Goal: Task Accomplishment & Management: Manage account settings

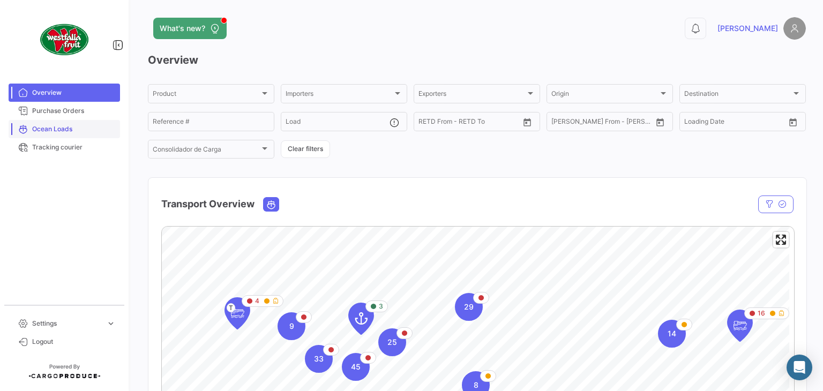
click at [61, 131] on span "Ocean Loads" at bounding box center [74, 129] width 84 height 10
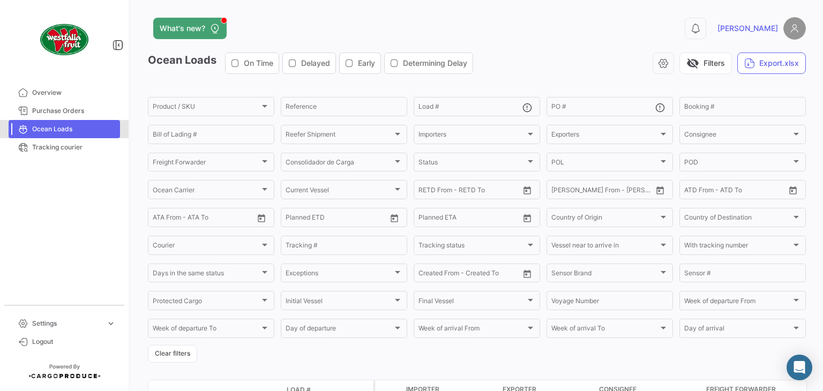
click at [61, 131] on span "Ocean Loads" at bounding box center [74, 129] width 84 height 10
click at [701, 104] on input "Booking #" at bounding box center [742, 107] width 117 height 7
click at [709, 68] on button "visibility_off Filters" at bounding box center [705, 62] width 52 height 21
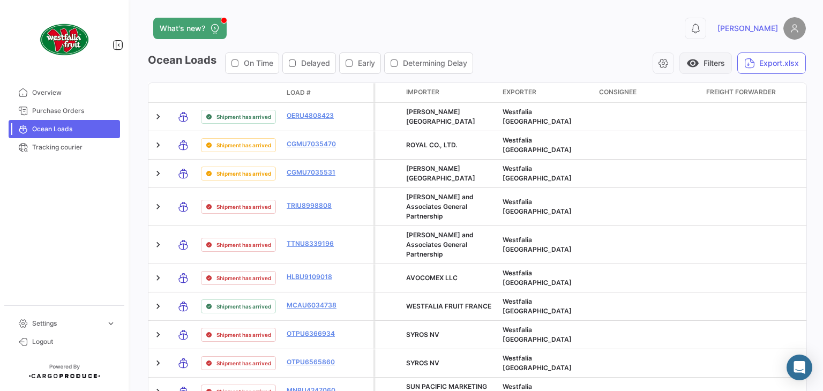
click at [709, 68] on button "visibility Filters" at bounding box center [705, 62] width 52 height 21
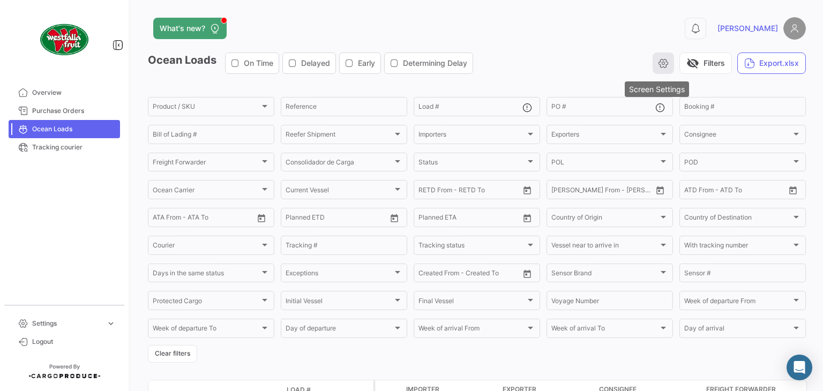
click at [663, 61] on button "button" at bounding box center [662, 62] width 21 height 21
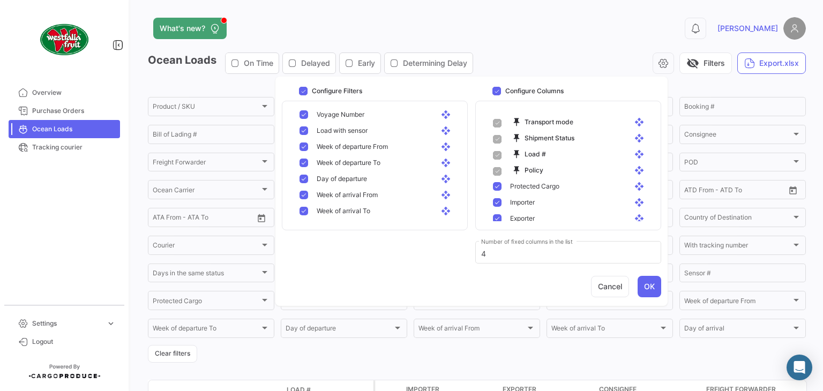
scroll to position [632, 0]
click at [305, 215] on mat-pseudo-checkbox at bounding box center [303, 213] width 9 height 9
checkbox input "false"
click at [304, 198] on mat-pseudo-checkbox at bounding box center [303, 197] width 9 height 9
click at [307, 180] on mat-pseudo-checkbox at bounding box center [303, 181] width 9 height 9
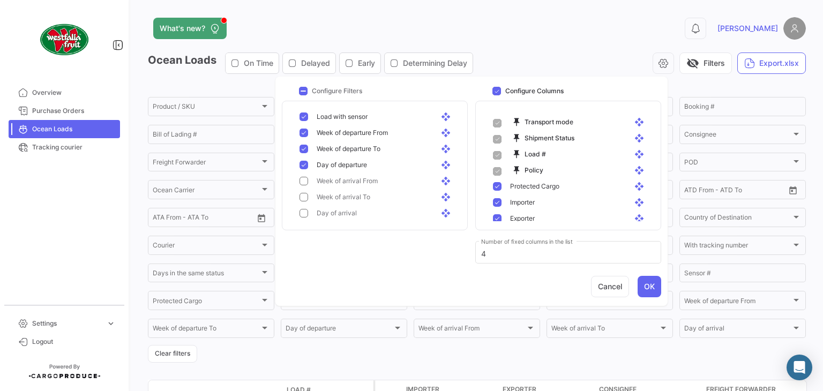
click at [304, 166] on mat-pseudo-checkbox at bounding box center [303, 165] width 9 height 9
click at [300, 149] on mat-pseudo-checkbox at bounding box center [303, 149] width 9 height 9
click at [302, 133] on mat-pseudo-checkbox at bounding box center [303, 133] width 9 height 9
click at [304, 113] on mat-pseudo-checkbox at bounding box center [303, 116] width 9 height 9
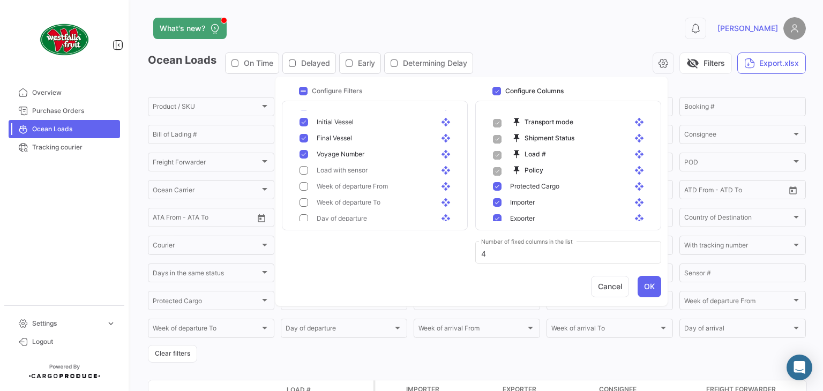
click at [302, 150] on mat-pseudo-checkbox at bounding box center [303, 154] width 9 height 9
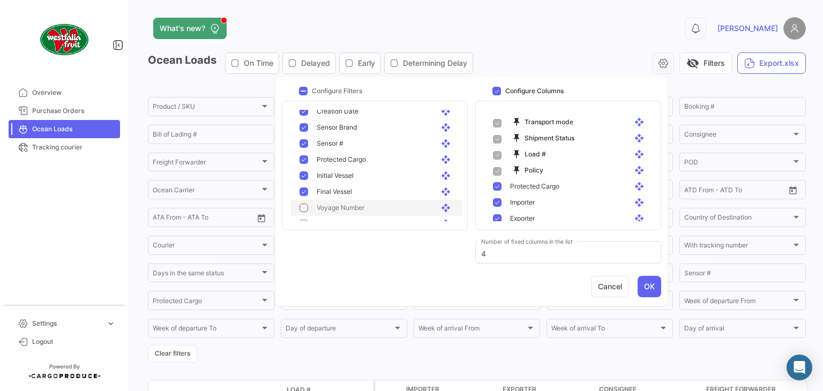
scroll to position [525, 0]
click at [305, 191] on mat-pseudo-checkbox at bounding box center [303, 191] width 9 height 9
click at [302, 175] on mat-pseudo-checkbox at bounding box center [303, 175] width 9 height 9
click at [301, 160] on mat-pseudo-checkbox at bounding box center [303, 159] width 9 height 9
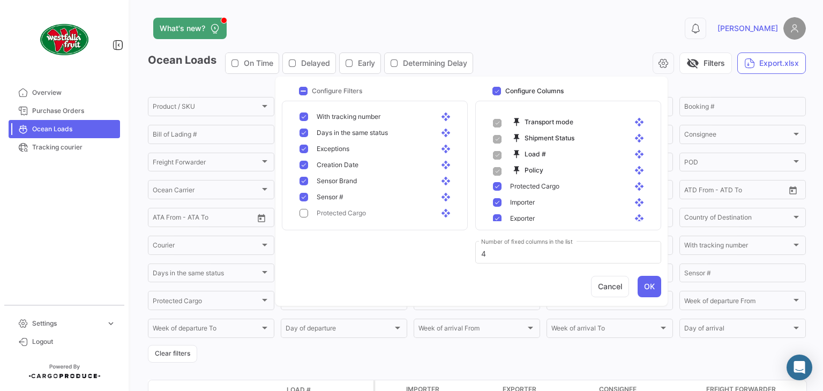
click at [312, 169] on div "Creation Date open_with" at bounding box center [381, 165] width 146 height 10
click at [306, 181] on mat-pseudo-checkbox at bounding box center [303, 181] width 9 height 9
click at [306, 182] on mat-pseudo-checkbox at bounding box center [303, 181] width 9 height 9
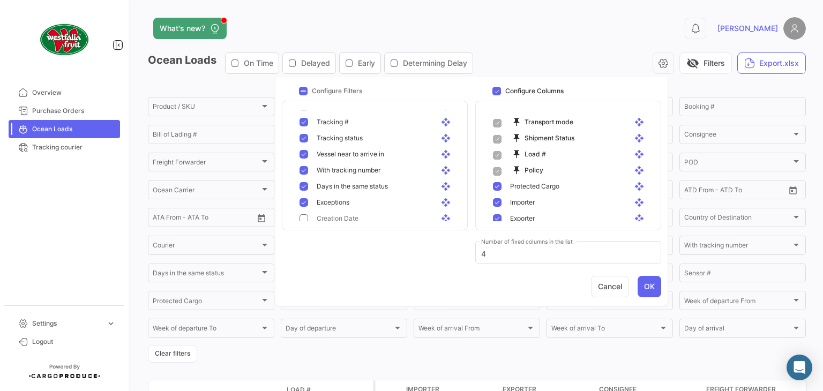
click at [307, 202] on mat-pseudo-checkbox at bounding box center [303, 202] width 9 height 9
click at [304, 188] on mat-pseudo-checkbox at bounding box center [303, 186] width 9 height 9
click at [303, 169] on mat-pseudo-checkbox at bounding box center [303, 170] width 9 height 9
click at [306, 154] on mat-pseudo-checkbox at bounding box center [303, 154] width 9 height 9
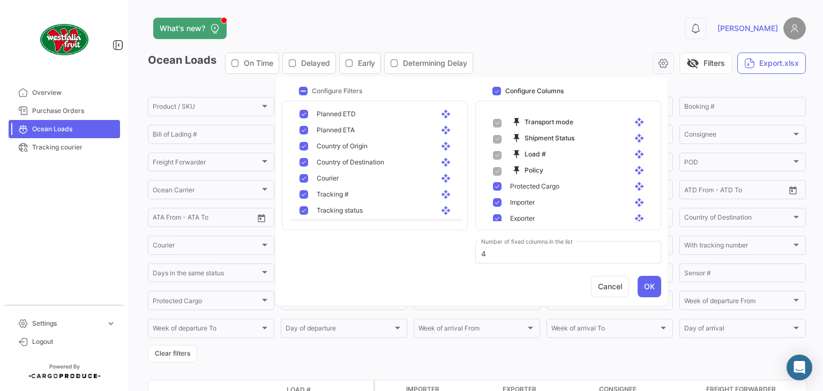
scroll to position [364, 0]
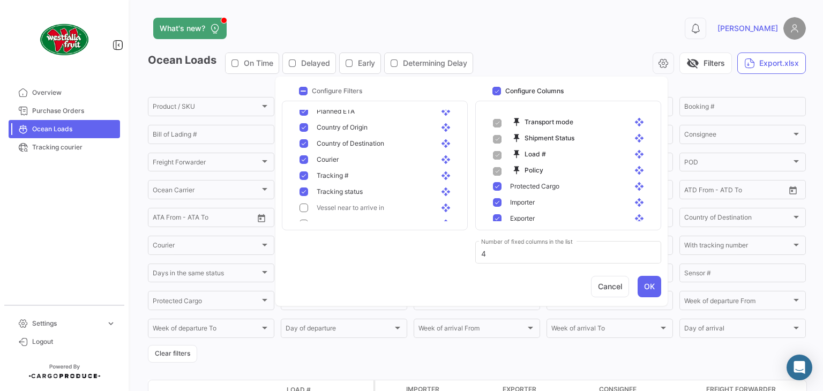
click at [306, 190] on mat-pseudo-checkbox at bounding box center [303, 191] width 9 height 9
click at [306, 175] on mat-pseudo-checkbox at bounding box center [303, 175] width 9 height 9
click at [649, 291] on button "OK" at bounding box center [649, 286] width 24 height 21
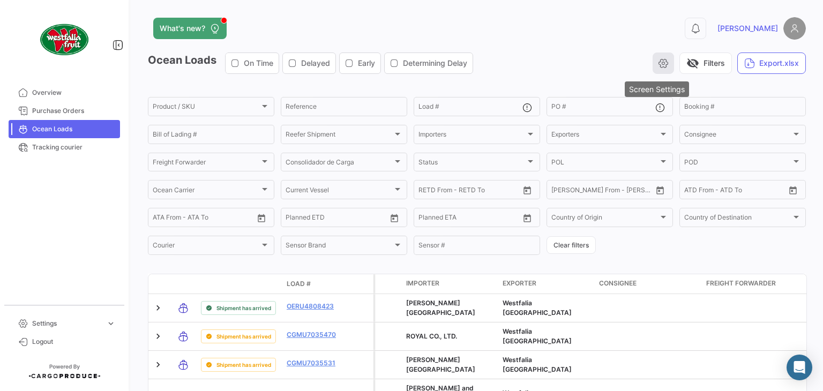
click at [658, 62] on icon "button" at bounding box center [663, 63] width 11 height 11
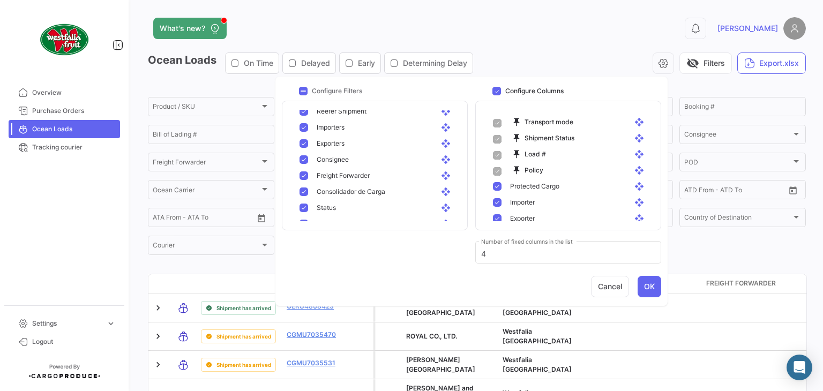
scroll to position [214, 0]
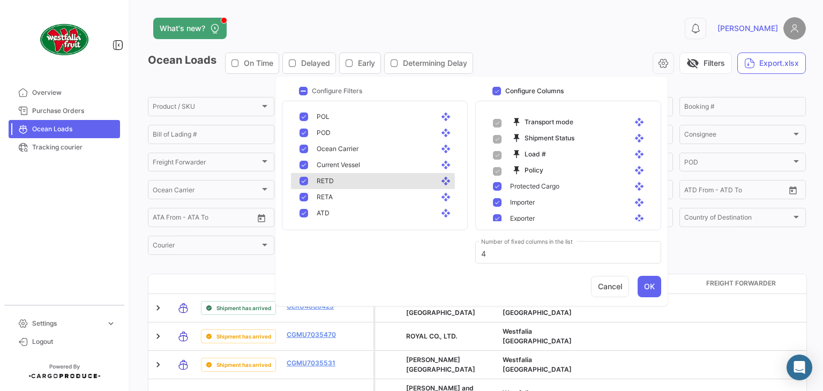
click at [303, 182] on mat-pseudo-checkbox at bounding box center [303, 181] width 9 height 9
click at [305, 196] on mat-pseudo-checkbox at bounding box center [303, 197] width 9 height 9
click at [305, 213] on mat-pseudo-checkbox at bounding box center [303, 213] width 9 height 9
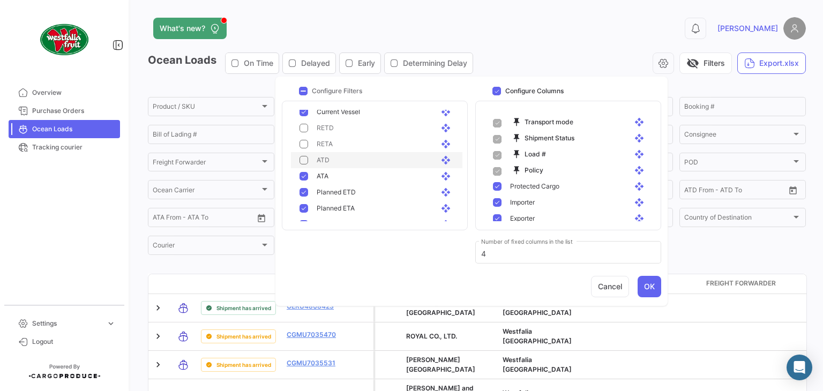
scroll to position [268, 0]
click at [300, 177] on mat-pseudo-checkbox at bounding box center [303, 175] width 9 height 9
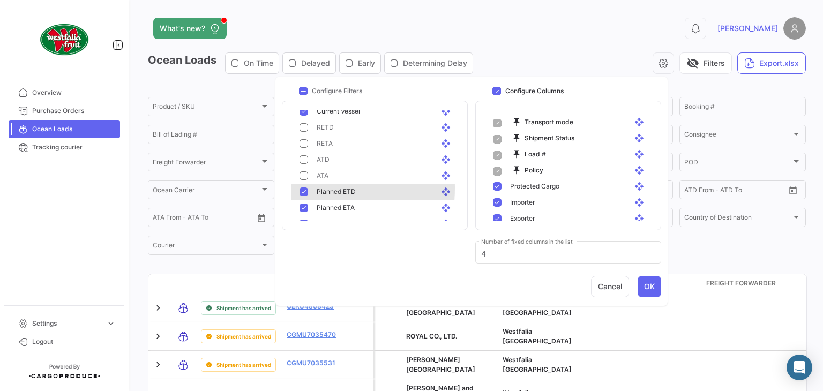
click at [303, 188] on mat-pseudo-checkbox at bounding box center [303, 191] width 9 height 9
click at [304, 205] on mat-pseudo-checkbox at bounding box center [303, 208] width 9 height 9
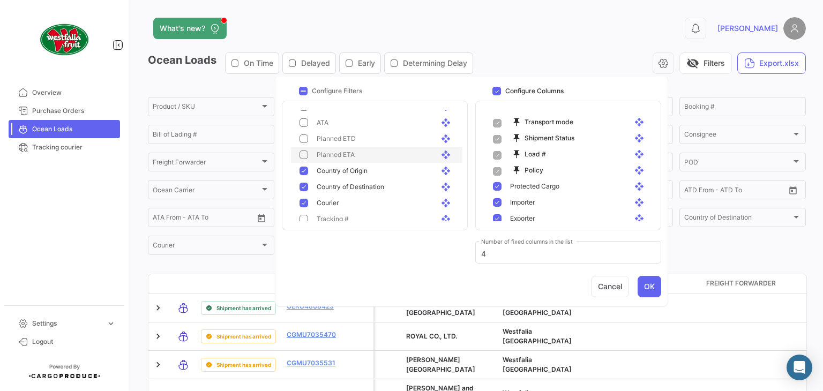
scroll to position [321, 0]
click at [309, 189] on div "Country of Destination open_with" at bounding box center [381, 187] width 146 height 10
click at [306, 201] on mat-pseudo-checkbox at bounding box center [303, 202] width 9 height 9
click at [304, 177] on div "Country of Origin open_with" at bounding box center [376, 170] width 171 height 16
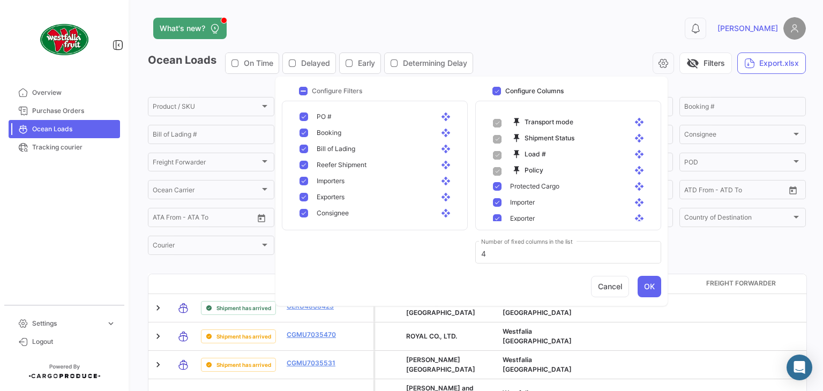
scroll to position [0, 0]
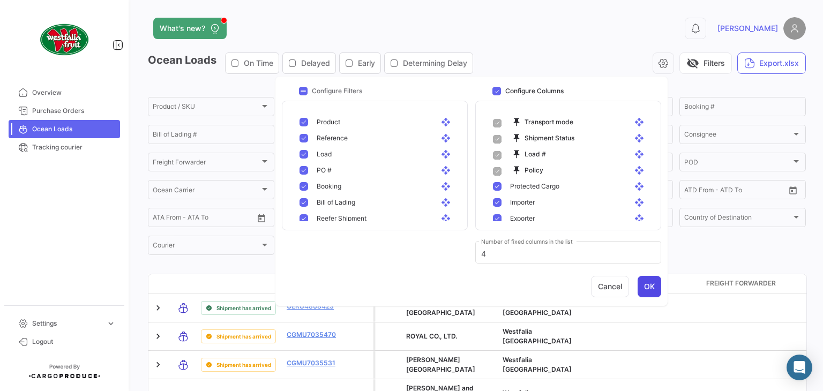
click at [651, 288] on button "OK" at bounding box center [649, 286] width 24 height 21
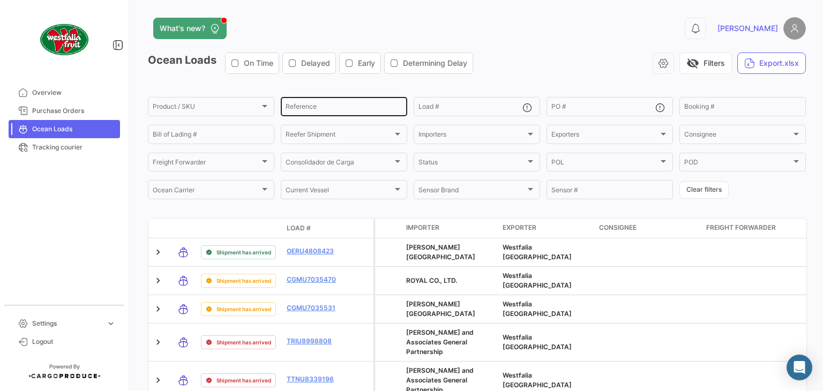
click at [350, 114] on div "Reference" at bounding box center [343, 105] width 117 height 21
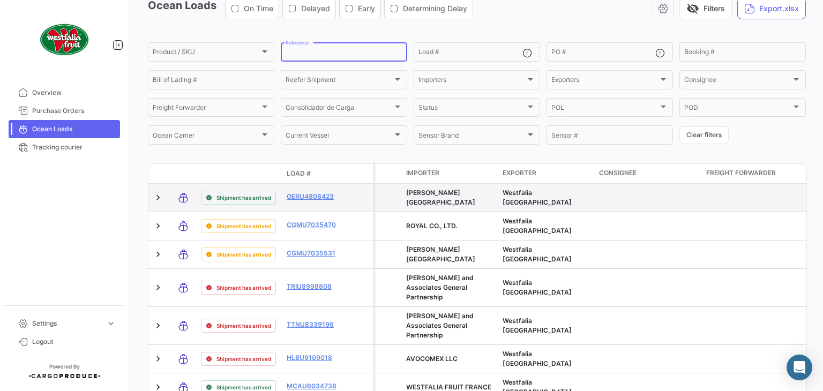
scroll to position [16, 0]
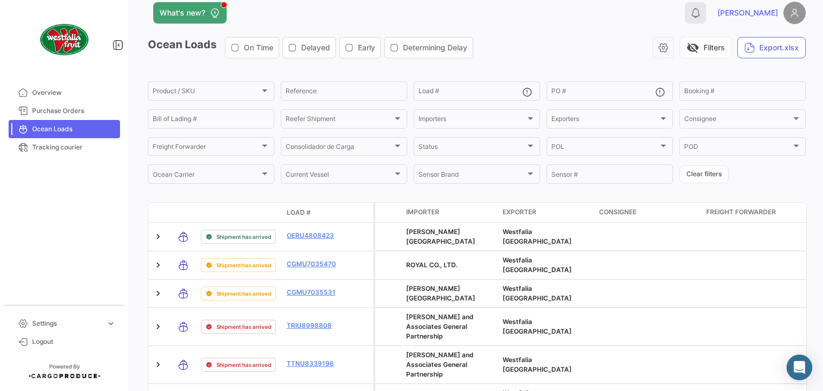
click at [701, 14] on icon at bounding box center [695, 12] width 11 height 11
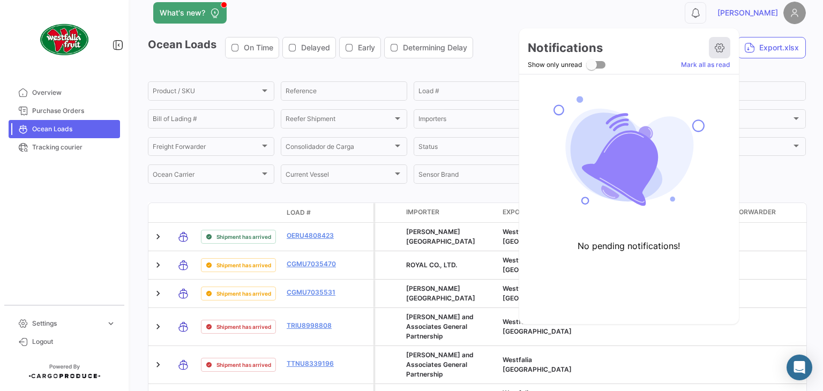
click at [718, 50] on icon at bounding box center [719, 47] width 11 height 11
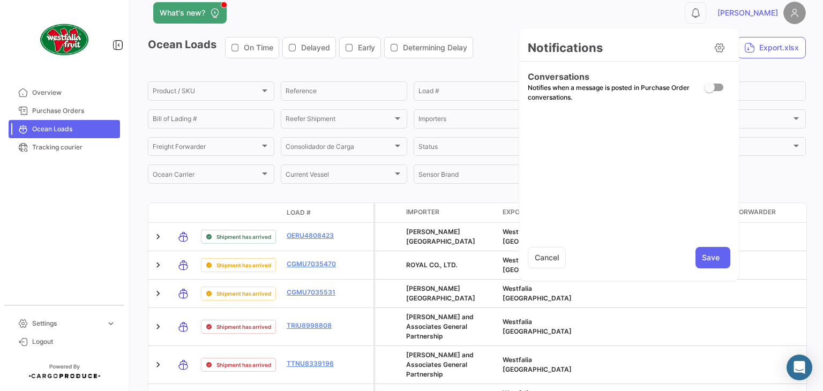
click at [50, 240] on div at bounding box center [411, 195] width 823 height 391
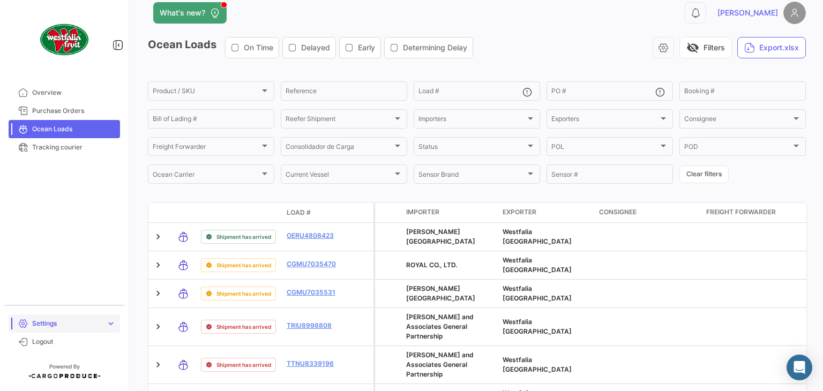
click at [45, 320] on span "Settings" at bounding box center [67, 324] width 70 height 10
click at [111, 296] on span "expand_more" at bounding box center [111, 297] width 10 height 10
click at [77, 324] on span "Settings" at bounding box center [67, 324] width 70 height 10
click at [60, 321] on span "PO Templates" at bounding box center [49, 319] width 42 height 10
click at [54, 298] on span "Settings" at bounding box center [67, 297] width 70 height 10
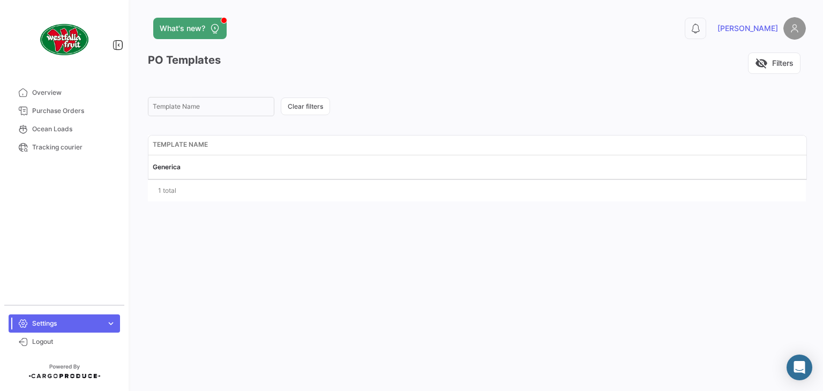
click at [819, 28] on div "What's new? 0 [PERSON_NAME] PO Templates visibility_off Filters Template Name C…" at bounding box center [477, 195] width 692 height 391
click at [790, 28] on img at bounding box center [794, 28] width 22 height 22
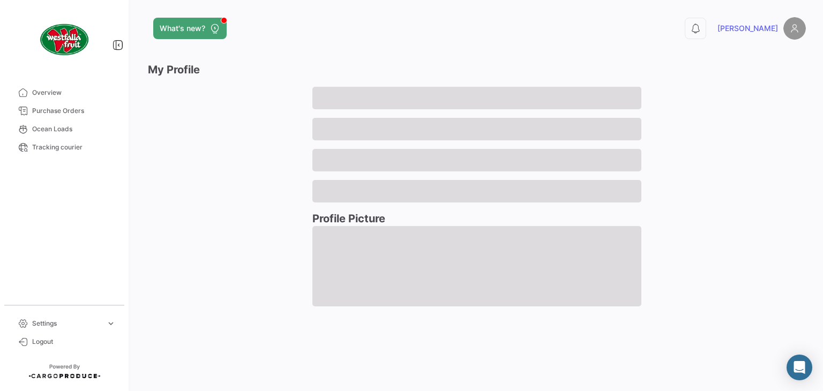
click at [792, 31] on img at bounding box center [794, 28] width 22 height 22
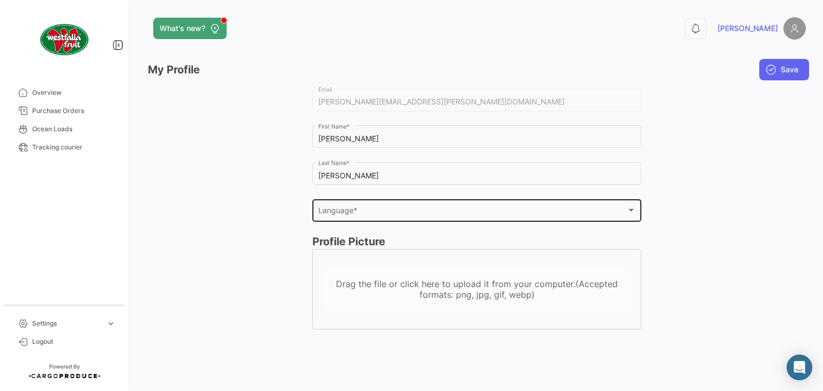
click at [405, 217] on div "Language * Language *" at bounding box center [477, 209] width 318 height 25
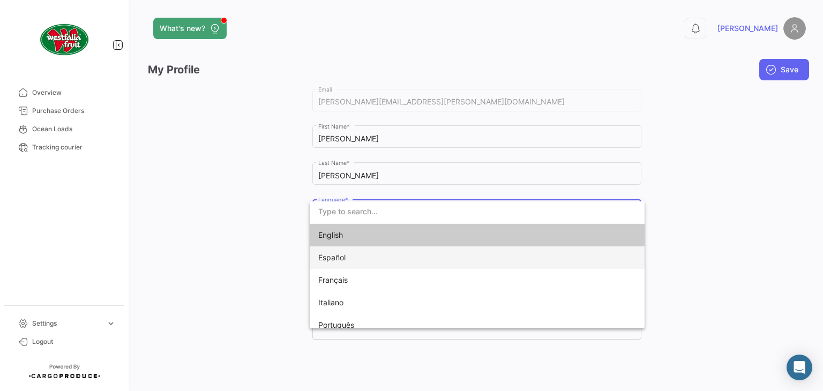
drag, startPoint x: 341, startPoint y: 239, endPoint x: 345, endPoint y: 251, distance: 12.5
click at [345, 251] on div "English Español Français Italiano Português" at bounding box center [477, 280] width 335 height 112
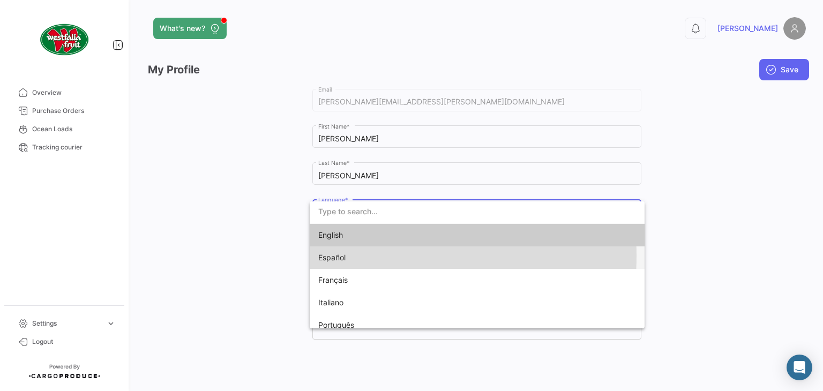
click at [347, 255] on span "Español" at bounding box center [393, 257] width 150 height 22
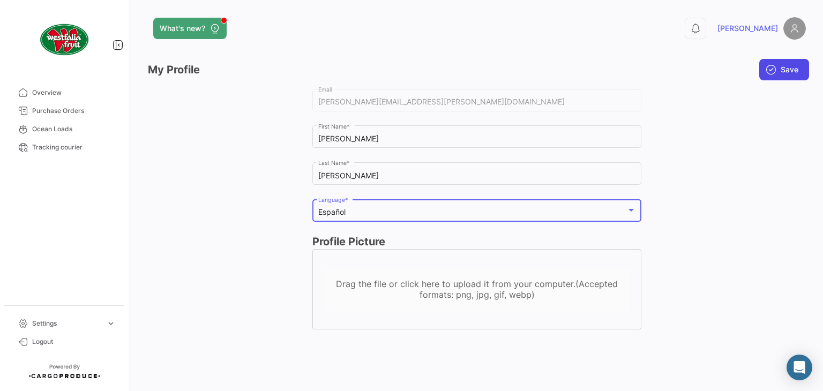
click at [794, 74] on span "Save" at bounding box center [789, 69] width 18 height 11
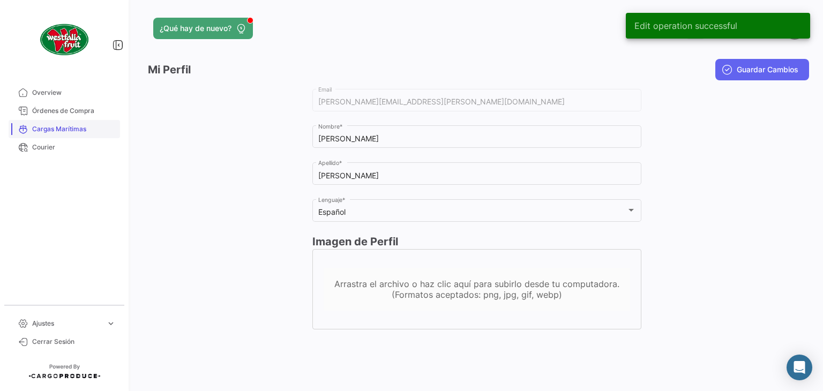
click at [47, 130] on span "Cargas Marítimas" at bounding box center [74, 129] width 84 height 10
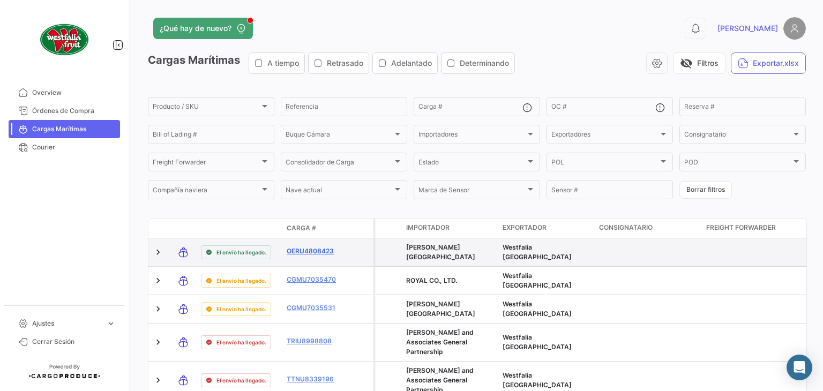
click at [306, 255] on link "OERU4808423" at bounding box center [315, 251] width 56 height 10
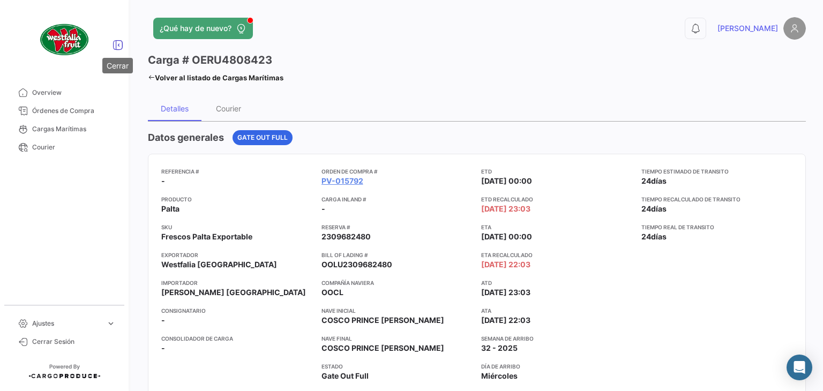
click at [115, 44] on icon at bounding box center [117, 45] width 11 height 11
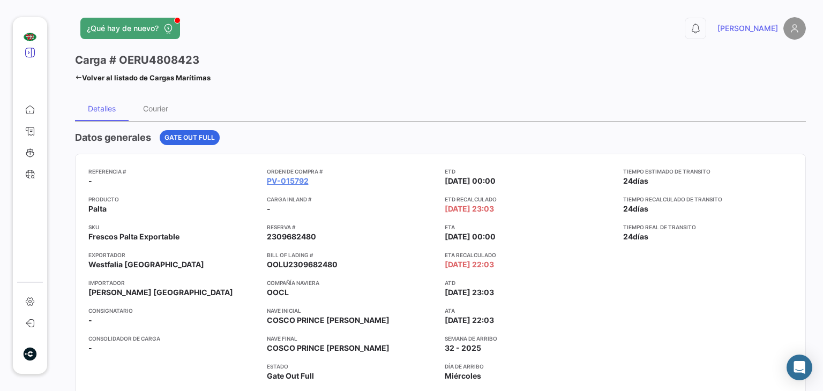
click at [26, 50] on icon at bounding box center [30, 52] width 11 height 11
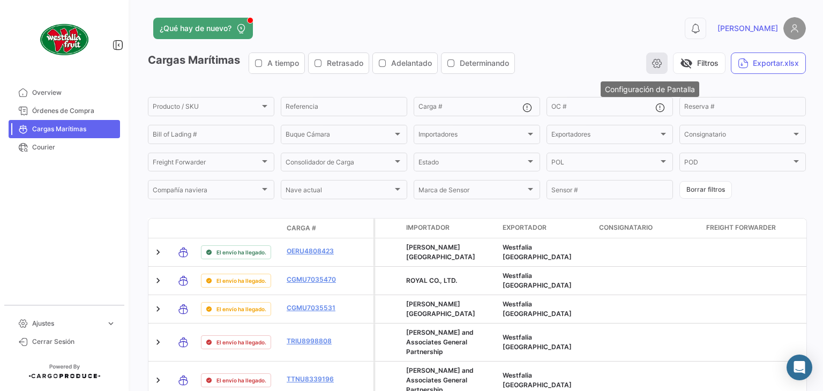
click at [646, 71] on button "button" at bounding box center [656, 62] width 21 height 21
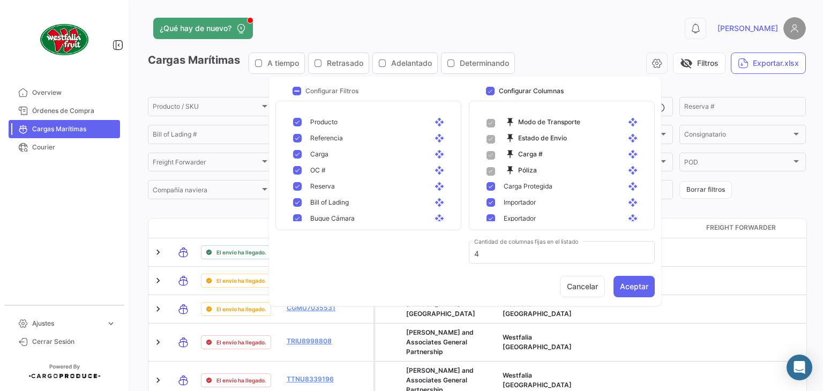
click at [491, 169] on span at bounding box center [490, 171] width 9 height 9
click at [492, 172] on span at bounding box center [490, 171] width 9 height 9
drag, startPoint x: 627, startPoint y: 170, endPoint x: 626, endPoint y: 192, distance: 22.0
click at [494, 170] on mat-pseudo-checkbox at bounding box center [490, 170] width 9 height 9
checkbox input "false"
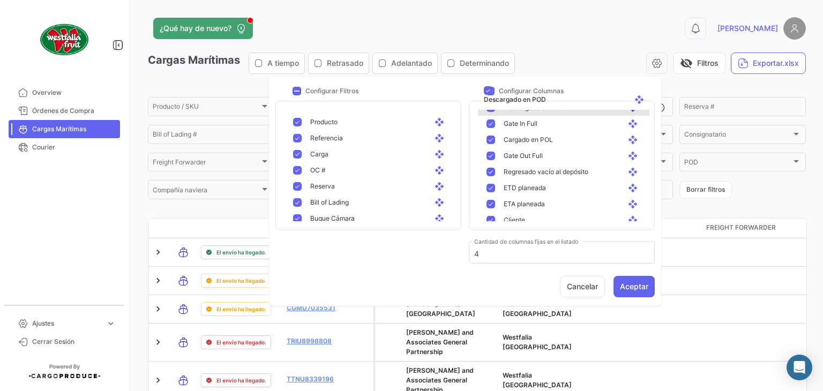
scroll to position [749, 0]
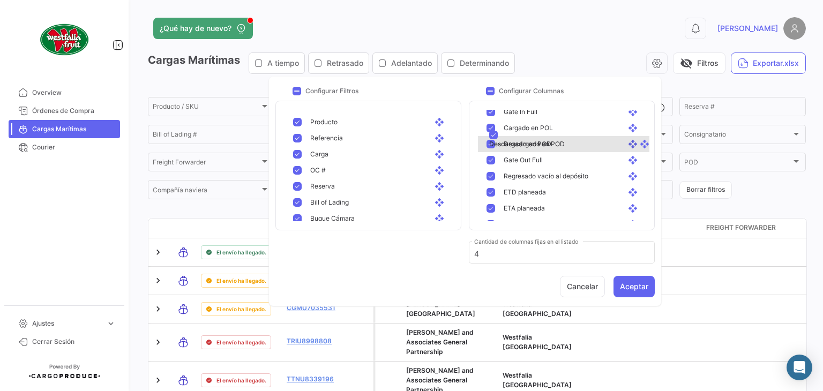
drag, startPoint x: 624, startPoint y: 134, endPoint x: 635, endPoint y: 138, distance: 11.9
click at [487, 176] on mat-pseudo-checkbox at bounding box center [490, 176] width 9 height 9
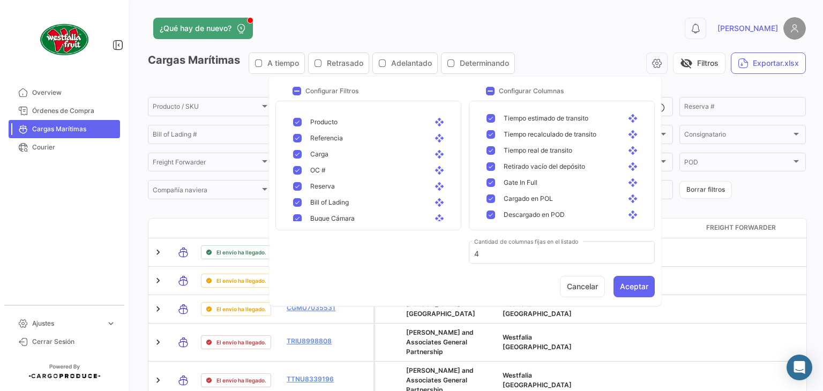
scroll to position [653, 0]
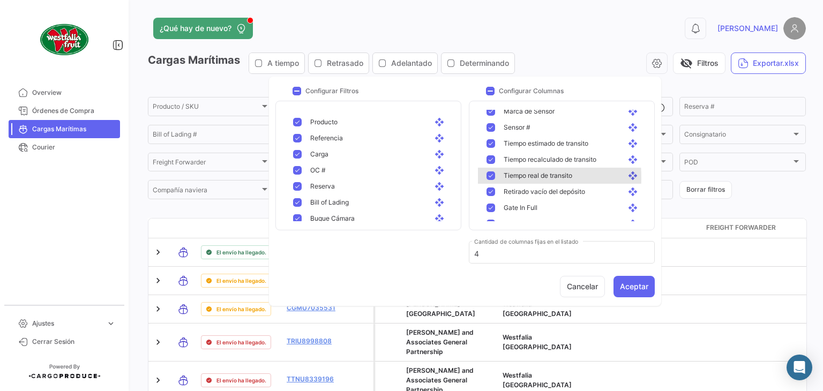
click at [490, 178] on mat-pseudo-checkbox at bounding box center [490, 175] width 9 height 9
click at [490, 180] on div "Tiempo real de [PERSON_NAME] open_with" at bounding box center [563, 176] width 171 height 16
click at [493, 158] on mat-pseudo-checkbox at bounding box center [490, 159] width 9 height 9
click at [491, 157] on mat-pseudo-checkbox at bounding box center [490, 159] width 9 height 9
click at [497, 175] on div "Tiempo real de [PERSON_NAME] open_with" at bounding box center [568, 176] width 146 height 10
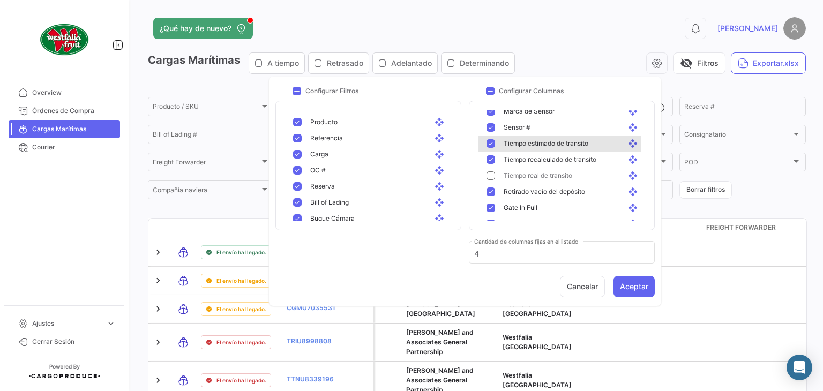
click at [495, 146] on mat-pseudo-checkbox at bounding box center [490, 143] width 9 height 9
click at [491, 162] on mat-pseudo-checkbox at bounding box center [490, 159] width 9 height 9
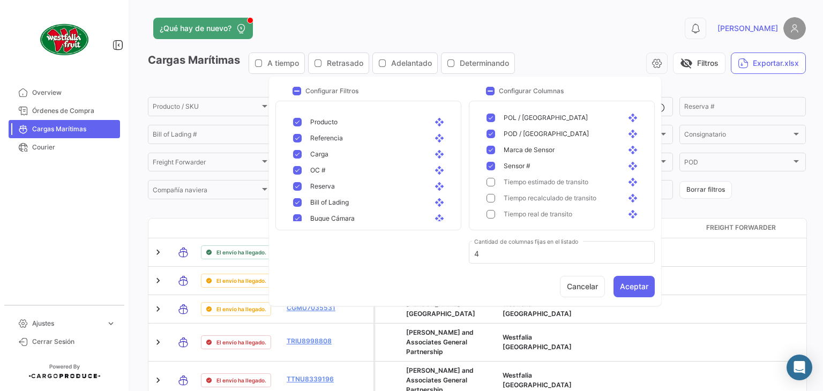
scroll to position [600, 0]
click at [489, 183] on mat-pseudo-checkbox at bounding box center [490, 181] width 9 height 9
click at [489, 169] on mat-pseudo-checkbox at bounding box center [490, 165] width 9 height 9
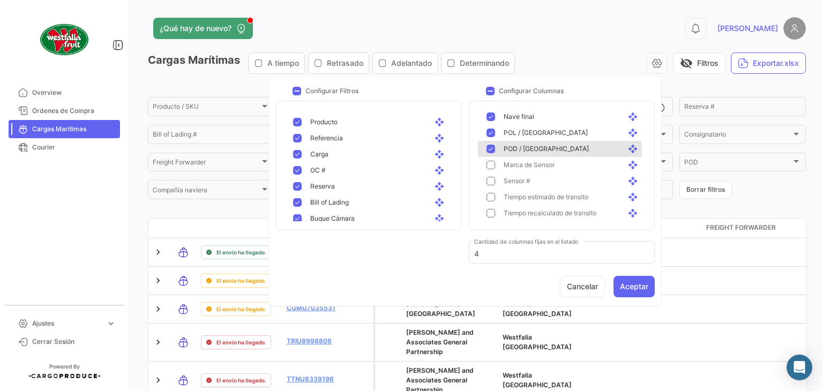
click at [491, 154] on div "POD / Puerto Destino open_with" at bounding box center [563, 149] width 171 height 16
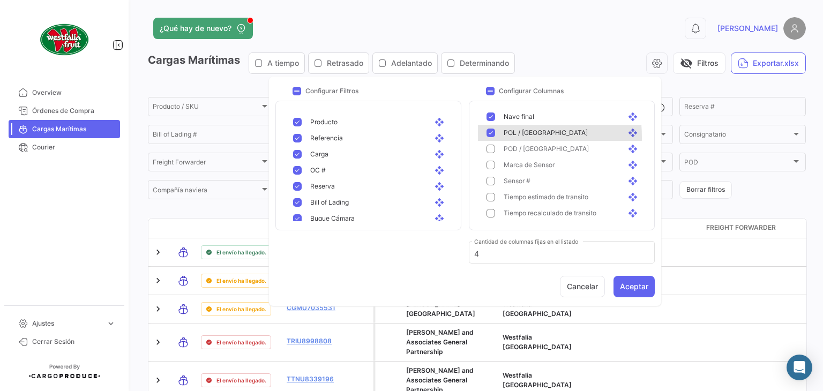
click at [489, 137] on div "POL / Puerto Origen open_with" at bounding box center [563, 133] width 171 height 16
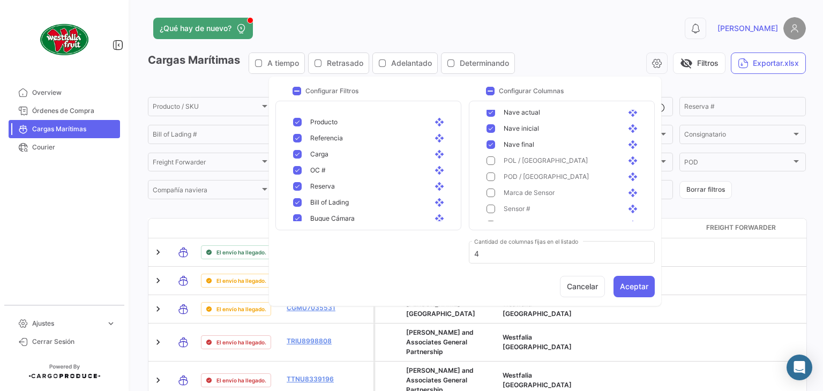
scroll to position [546, 0]
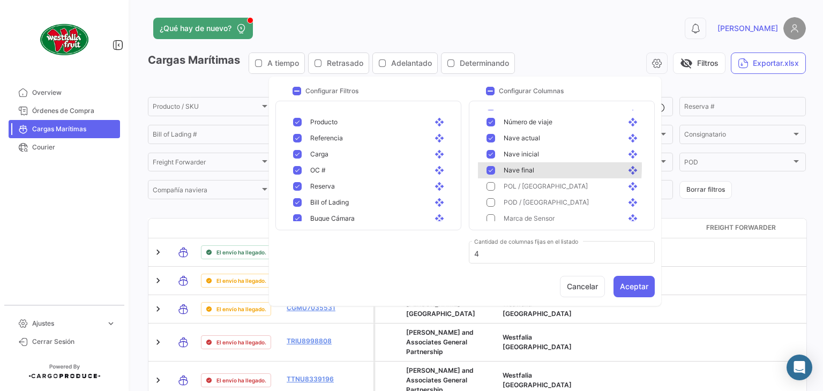
click at [494, 167] on mat-pseudo-checkbox at bounding box center [490, 170] width 9 height 9
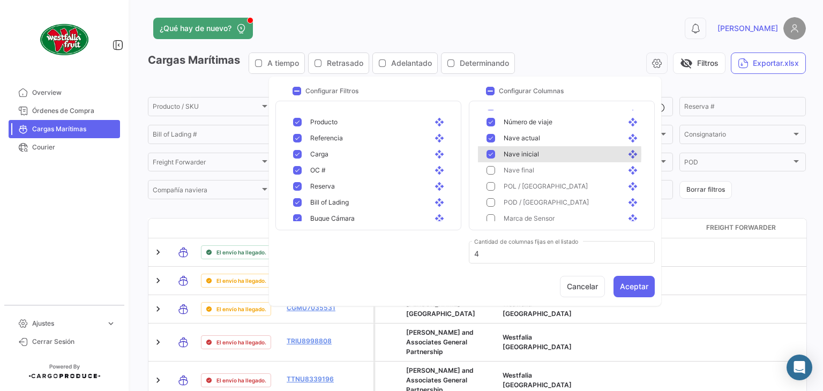
click at [491, 154] on mat-pseudo-checkbox at bounding box center [490, 154] width 9 height 9
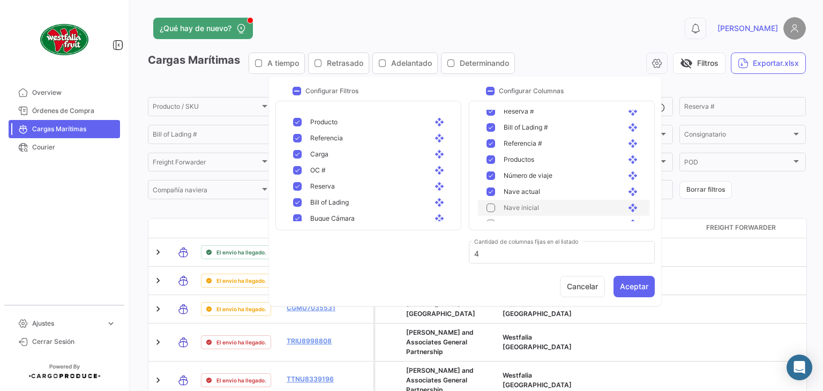
scroll to position [493, 0]
click at [491, 192] on mat-pseudo-checkbox at bounding box center [490, 191] width 9 height 9
click at [492, 177] on mat-pseudo-checkbox at bounding box center [490, 175] width 9 height 9
click at [488, 158] on mat-pseudo-checkbox at bounding box center [490, 159] width 9 height 9
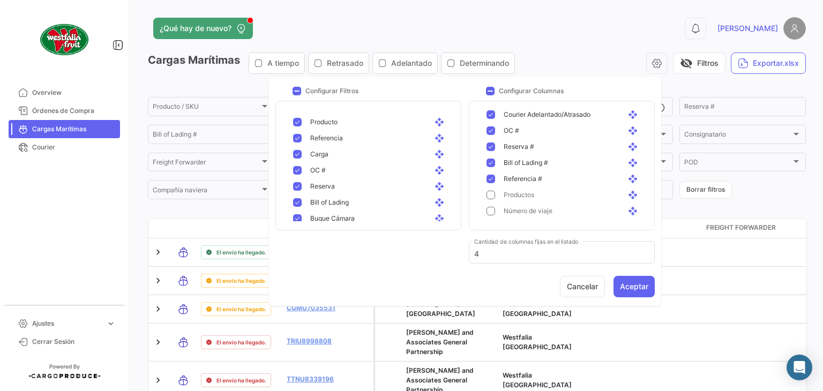
scroll to position [439, 0]
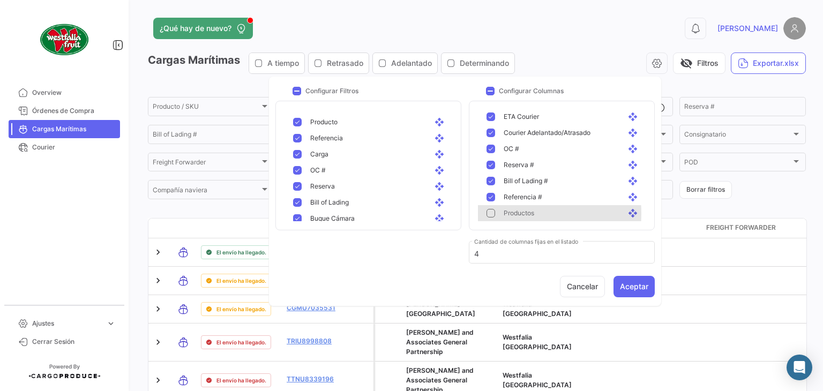
click at [497, 213] on div "Productos open_with" at bounding box center [568, 213] width 146 height 10
click at [493, 194] on mat-pseudo-checkbox at bounding box center [490, 197] width 9 height 9
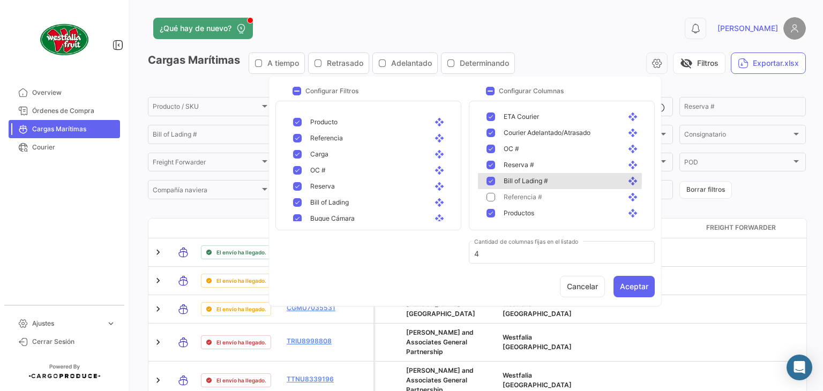
click at [493, 178] on mat-pseudo-checkbox at bounding box center [490, 181] width 9 height 9
click at [488, 161] on mat-pseudo-checkbox at bounding box center [490, 165] width 9 height 9
click at [490, 168] on mat-pseudo-checkbox at bounding box center [490, 165] width 9 height 9
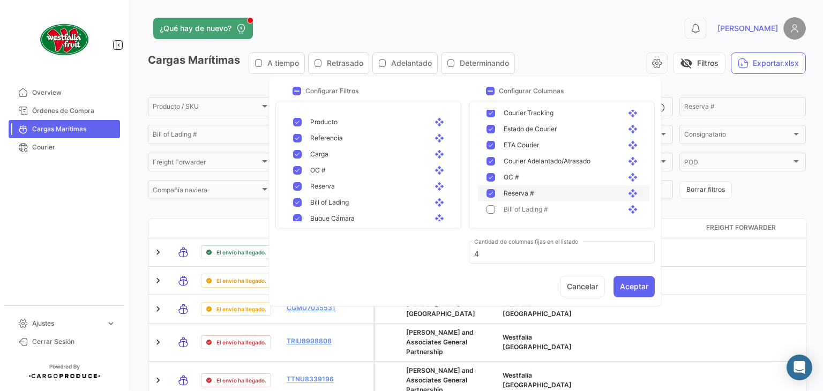
scroll to position [386, 0]
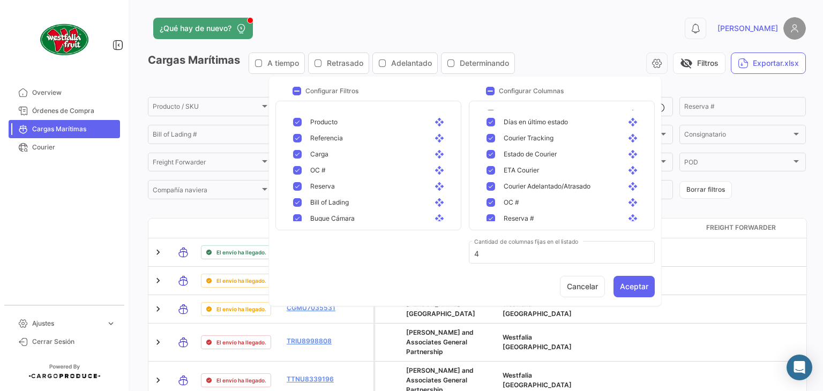
click at [491, 203] on mat-pseudo-checkbox at bounding box center [490, 202] width 9 height 9
click at [490, 187] on mat-pseudo-checkbox at bounding box center [490, 186] width 9 height 9
click at [488, 172] on mat-pseudo-checkbox at bounding box center [490, 170] width 9 height 9
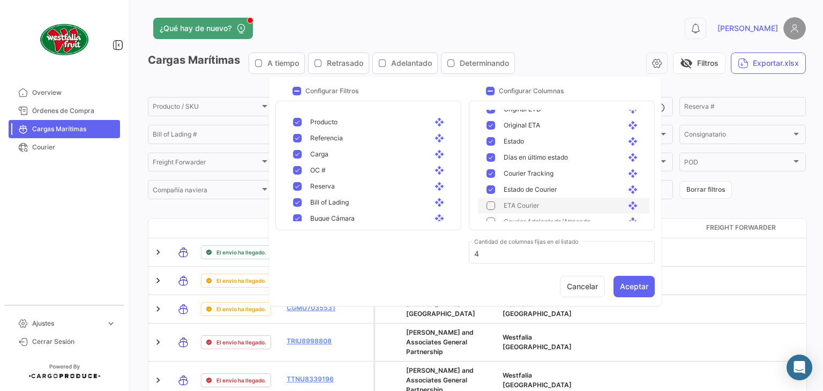
scroll to position [332, 0]
click at [494, 206] on mat-pseudo-checkbox at bounding box center [490, 208] width 9 height 9
click at [488, 192] on mat-pseudo-checkbox at bounding box center [490, 191] width 9 height 9
click at [487, 176] on mat-pseudo-checkbox at bounding box center [490, 175] width 9 height 9
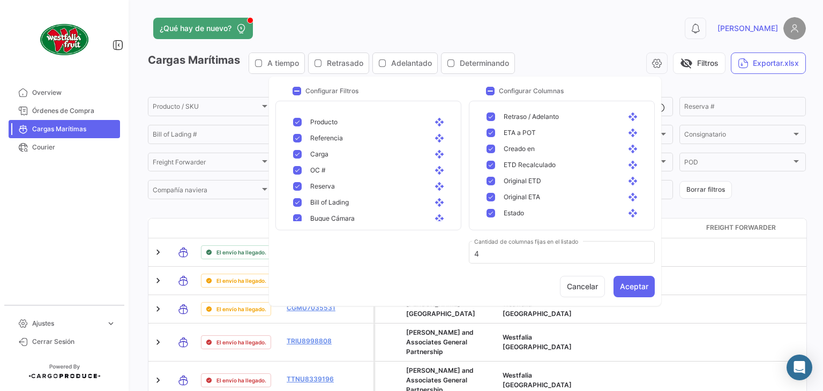
click at [488, 197] on mat-pseudo-checkbox at bounding box center [490, 197] width 9 height 9
click at [486, 179] on mat-pseudo-checkbox at bounding box center [490, 181] width 9 height 9
click at [487, 136] on mat-pseudo-checkbox at bounding box center [490, 133] width 9 height 9
click at [497, 148] on div "Creado en open_with" at bounding box center [568, 149] width 146 height 10
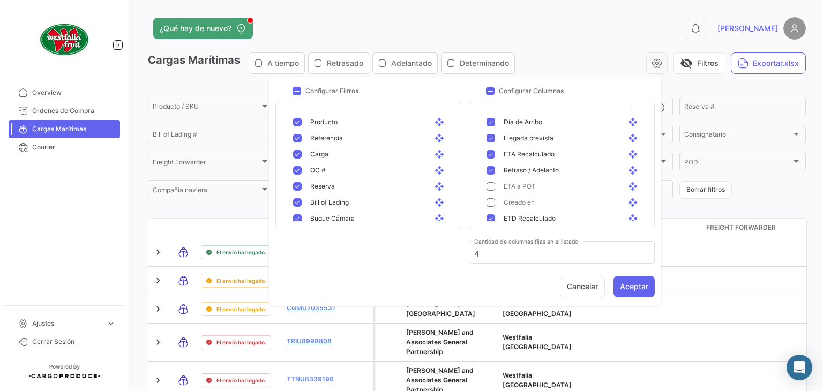
click at [486, 172] on mat-pseudo-checkbox at bounding box center [490, 170] width 9 height 9
click at [491, 172] on mat-pseudo-checkbox at bounding box center [490, 170] width 9 height 9
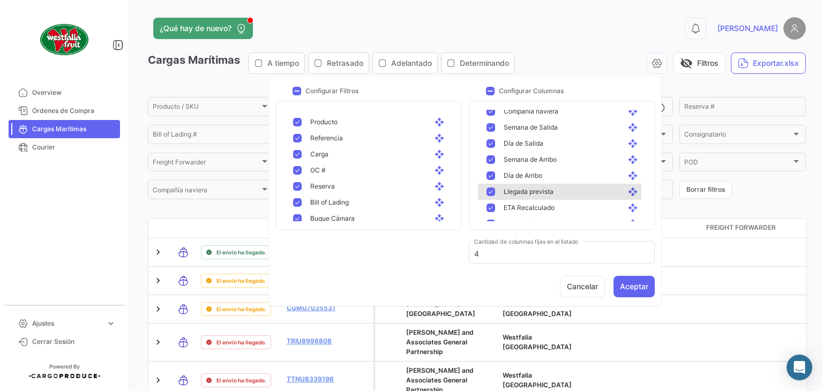
click at [488, 191] on mat-pseudo-checkbox at bounding box center [490, 191] width 9 height 9
click at [490, 176] on mat-pseudo-checkbox at bounding box center [490, 175] width 9 height 9
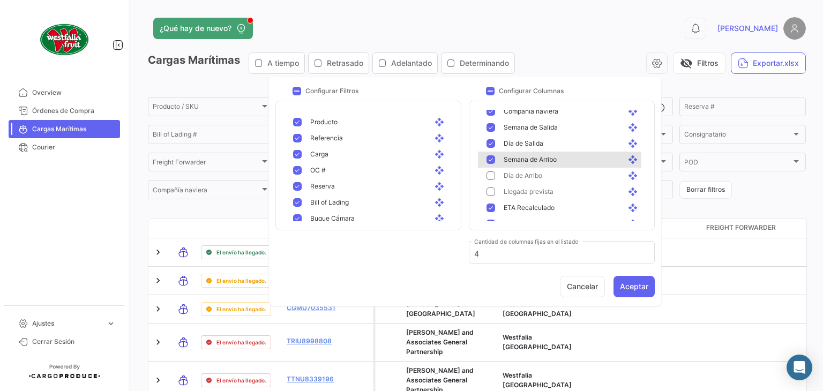
click at [491, 161] on mat-pseudo-checkbox at bounding box center [490, 159] width 9 height 9
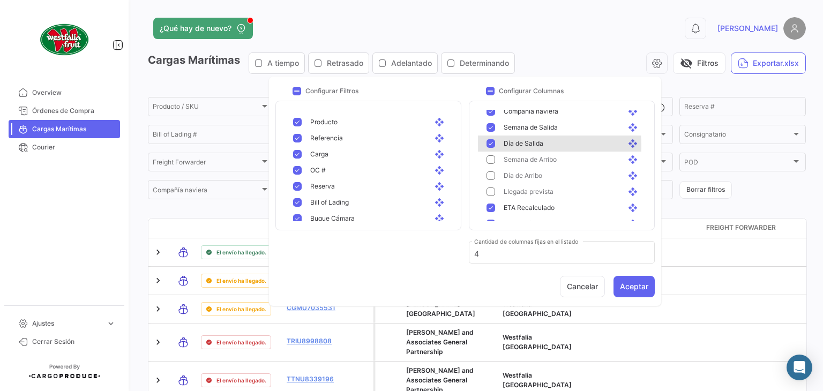
click at [489, 146] on mat-pseudo-checkbox at bounding box center [490, 143] width 9 height 9
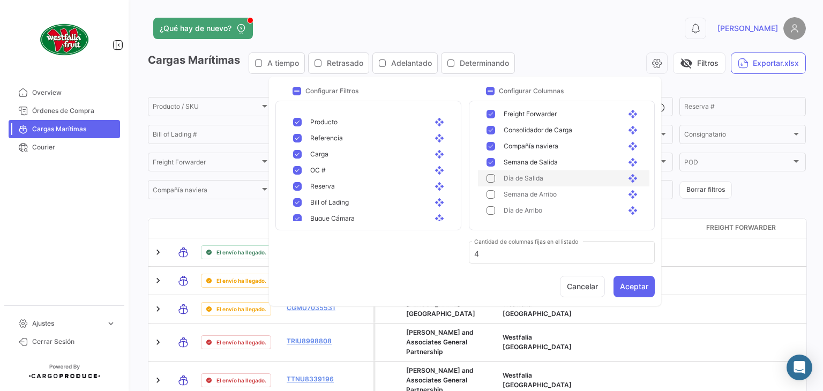
scroll to position [118, 0]
click at [486, 182] on mat-pseudo-checkbox at bounding box center [490, 181] width 9 height 9
click at [488, 166] on mat-pseudo-checkbox at bounding box center [490, 165] width 9 height 9
click at [493, 168] on mat-pseudo-checkbox at bounding box center [490, 165] width 9 height 9
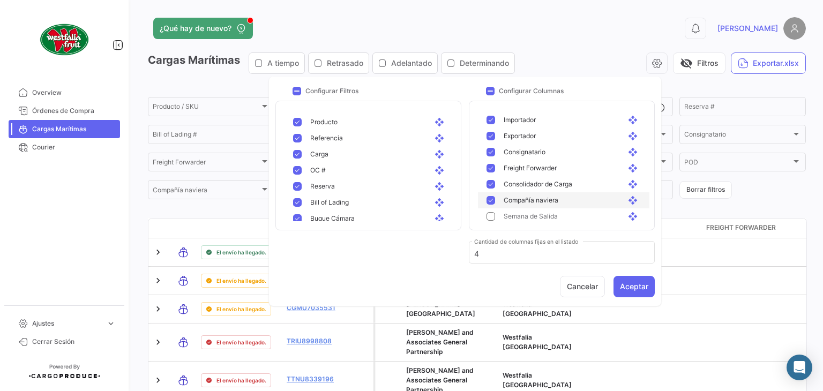
scroll to position [64, 0]
click at [495, 200] on div "Consolidador de Carga open_with" at bounding box center [568, 203] width 146 height 10
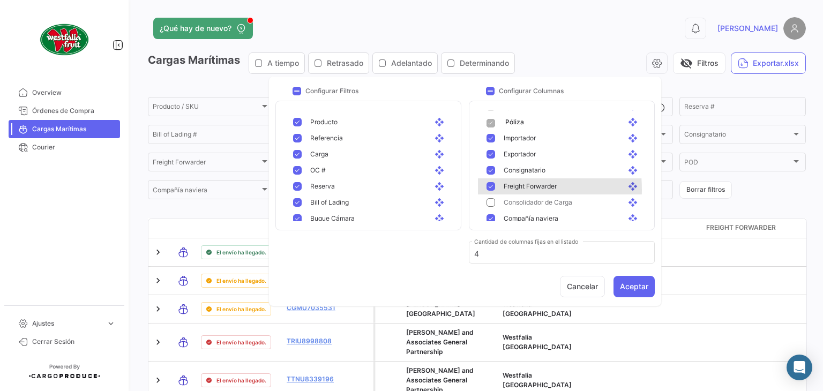
click at [492, 190] on mat-pseudo-checkbox at bounding box center [490, 186] width 9 height 9
click at [490, 174] on mat-pseudo-checkbox at bounding box center [490, 170] width 9 height 9
click at [486, 159] on div "Exportador open_with" at bounding box center [563, 154] width 171 height 16
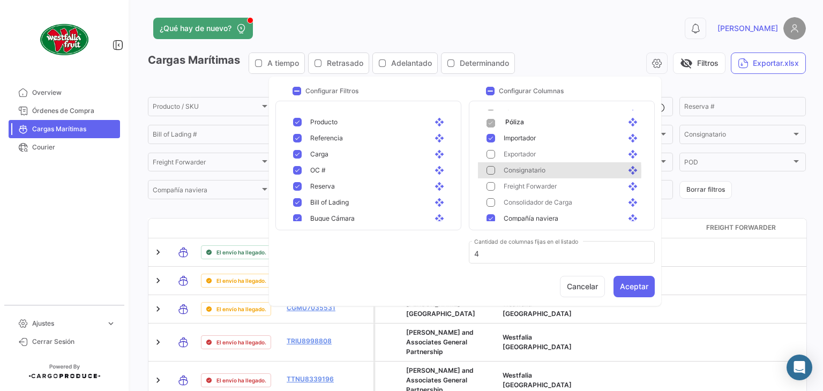
click at [493, 172] on mat-pseudo-checkbox at bounding box center [490, 170] width 9 height 9
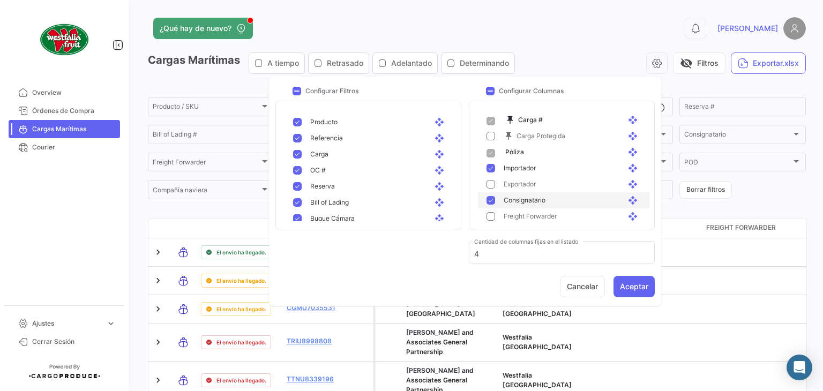
scroll to position [11, 0]
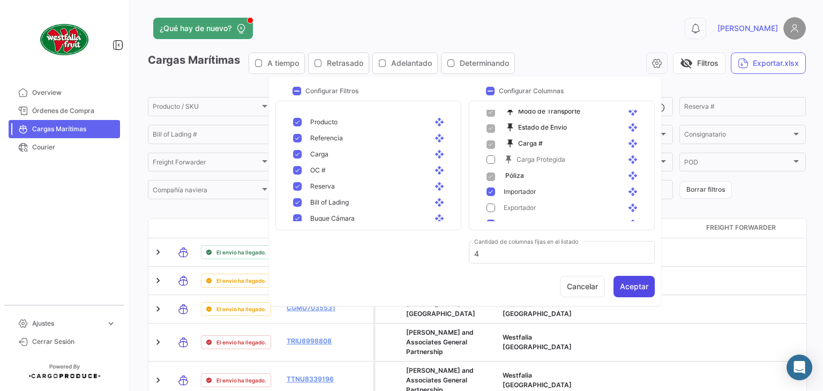
click at [627, 282] on button "Aceptar" at bounding box center [633, 286] width 41 height 21
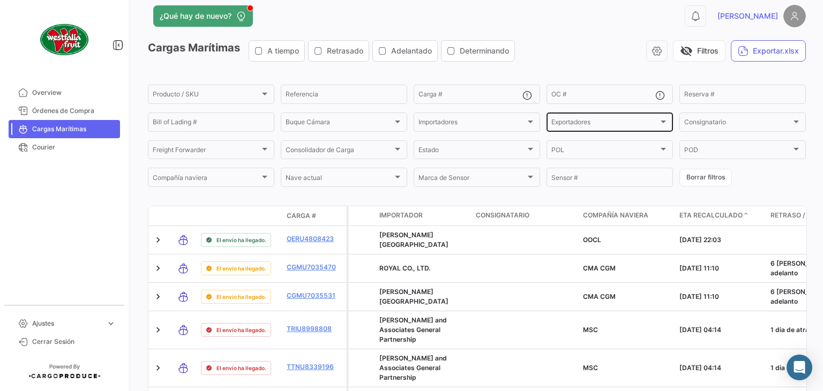
scroll to position [0, 0]
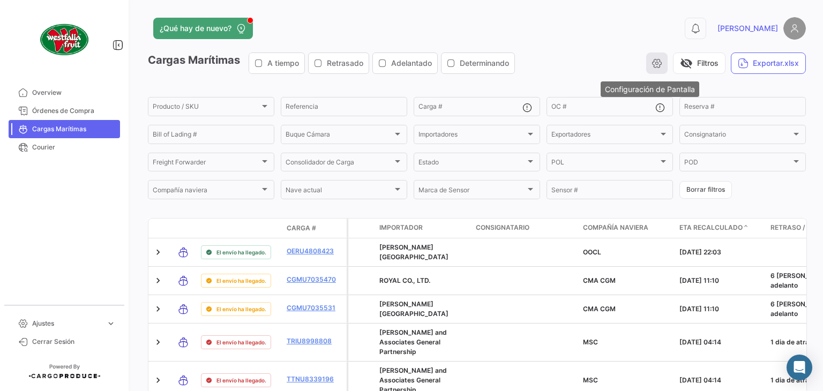
click at [652, 67] on icon "button" at bounding box center [656, 63] width 11 height 11
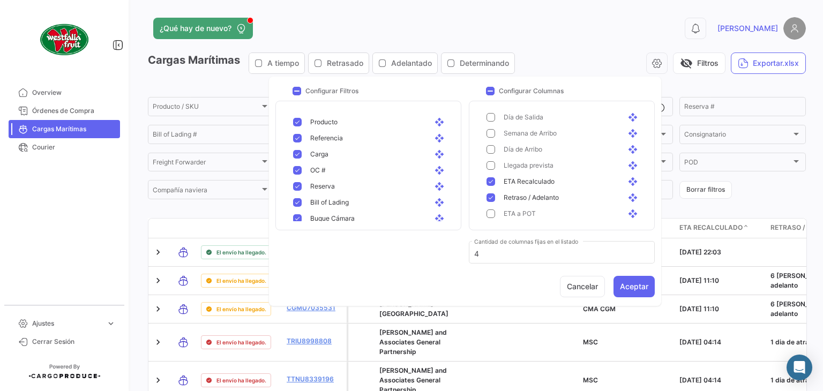
scroll to position [214, 0]
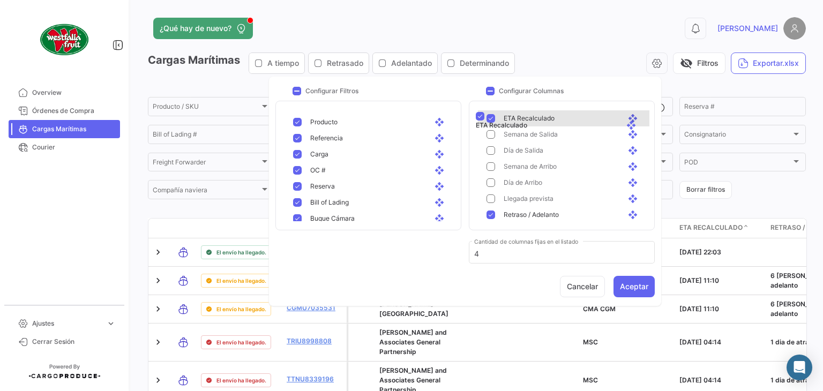
drag, startPoint x: 626, startPoint y: 167, endPoint x: 623, endPoint y: 120, distance: 47.2
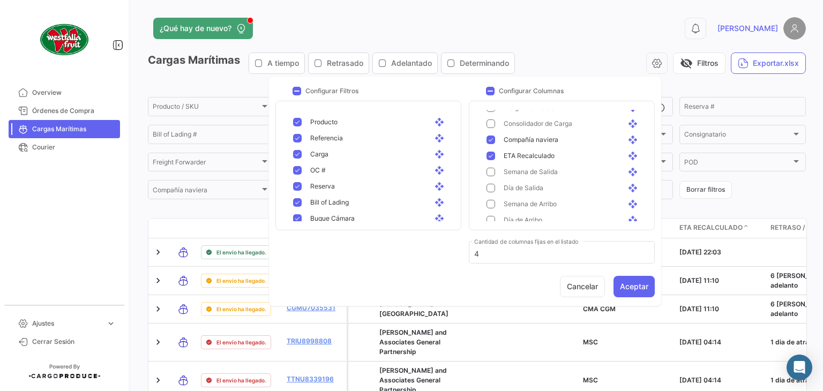
scroll to position [127, 0]
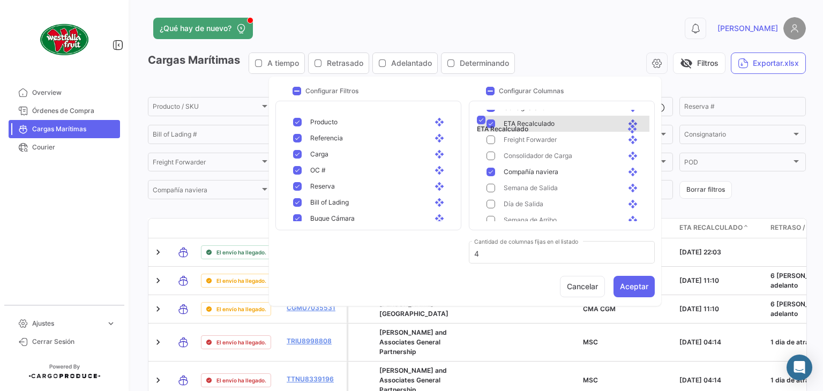
drag, startPoint x: 623, startPoint y: 172, endPoint x: 622, endPoint y: 122, distance: 49.8
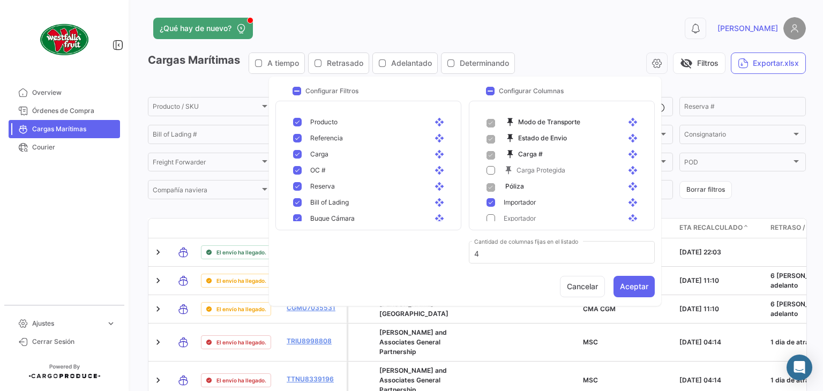
scroll to position [54, 0]
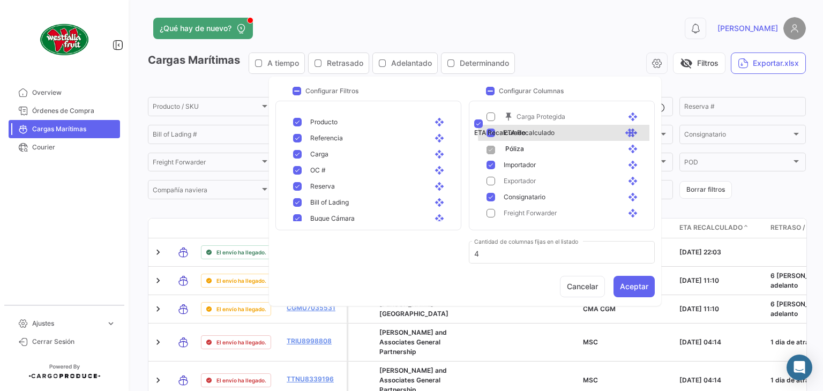
drag, startPoint x: 625, startPoint y: 197, endPoint x: 621, endPoint y: 125, distance: 72.4
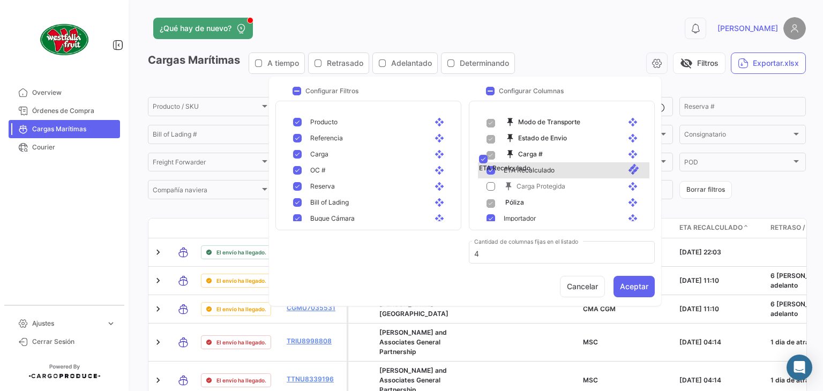
drag, startPoint x: 625, startPoint y: 189, endPoint x: 626, endPoint y: 163, distance: 25.7
click at [622, 290] on button "Aceptar" at bounding box center [633, 286] width 41 height 21
